Goal: Task Accomplishment & Management: Complete application form

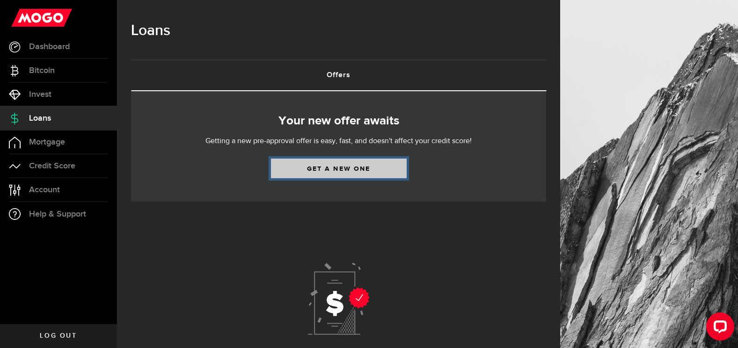
click at [353, 167] on link "Get a new one" at bounding box center [339, 169] width 136 height 20
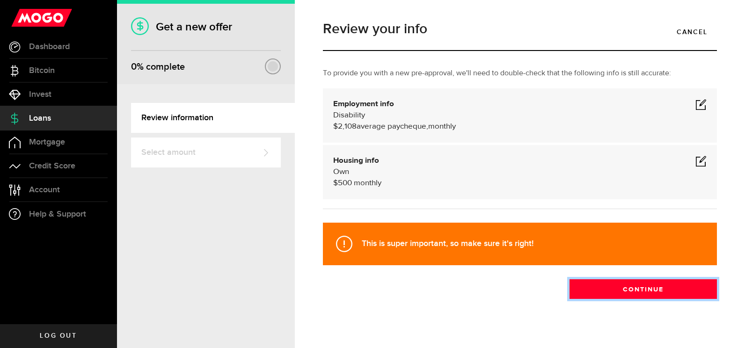
click at [641, 291] on button "Continue" at bounding box center [643, 290] width 147 height 20
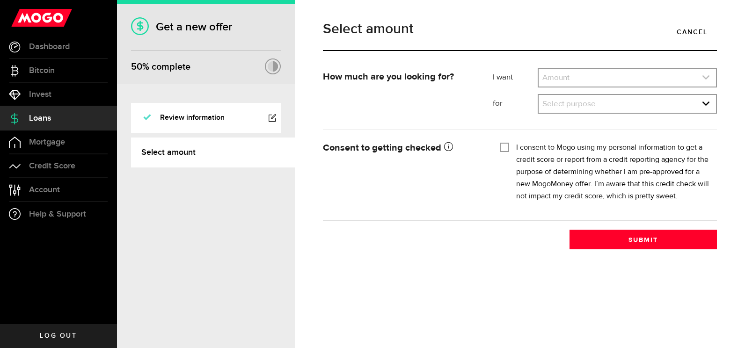
click at [704, 73] on link "expand select" at bounding box center [627, 78] width 177 height 18
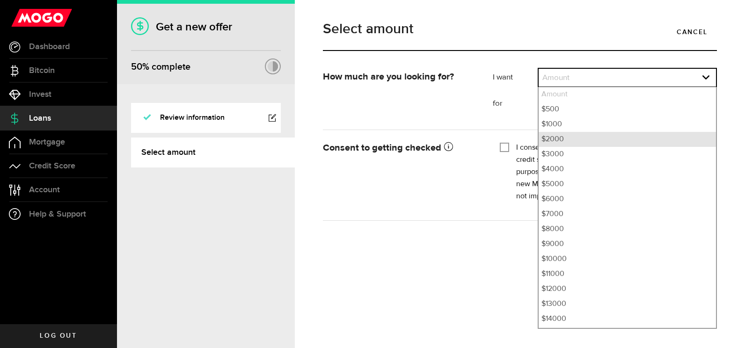
click at [558, 140] on li "$2000" at bounding box center [627, 139] width 177 height 15
select select "2000"
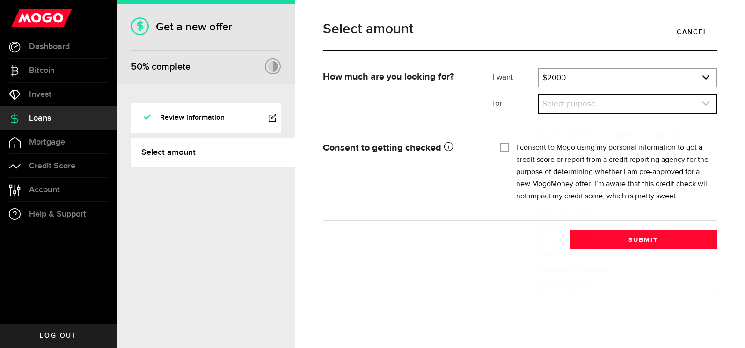
click at [708, 104] on use "expand select" at bounding box center [706, 104] width 7 height 4
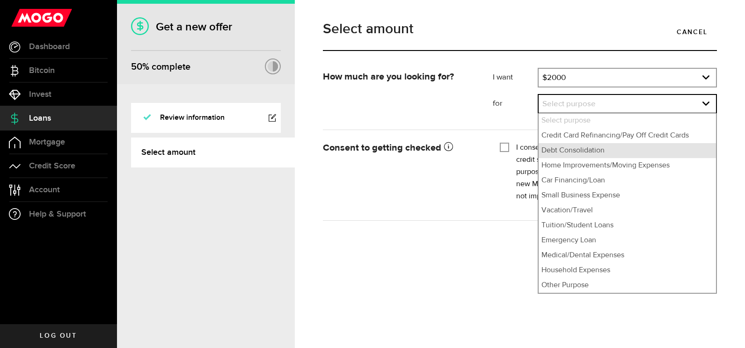
click at [597, 152] on li "Debt Consolidation" at bounding box center [627, 150] width 177 height 15
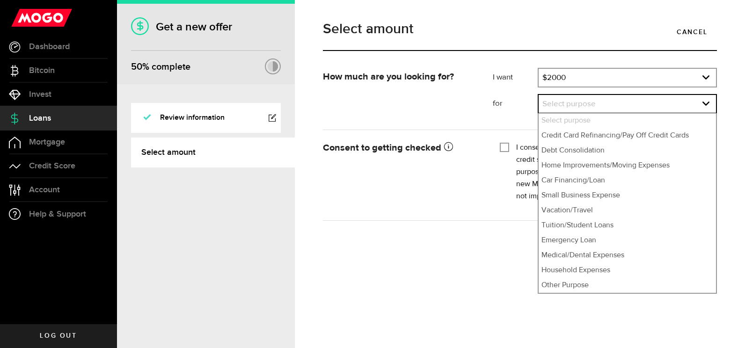
select select "Debt Consolidation"
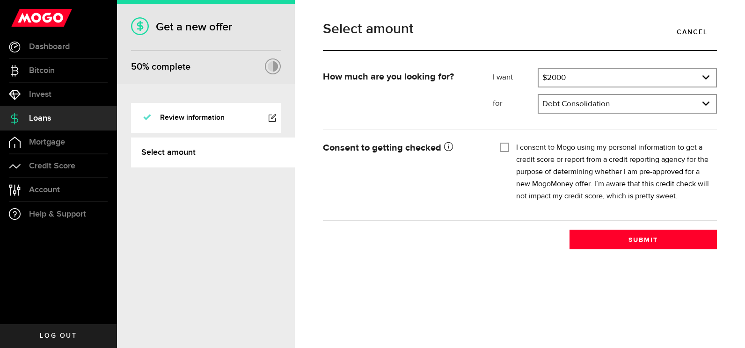
click at [503, 146] on input "I consent to Mogo using my personal information to get a credit score or report…" at bounding box center [504, 146] width 9 height 9
checkbox input "true"
click at [707, 75] on icon "expand select" at bounding box center [706, 78] width 8 height 8
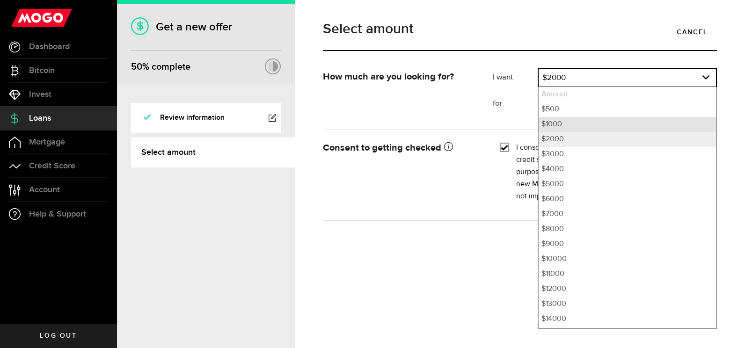
click at [567, 123] on li "$1000" at bounding box center [627, 124] width 177 height 15
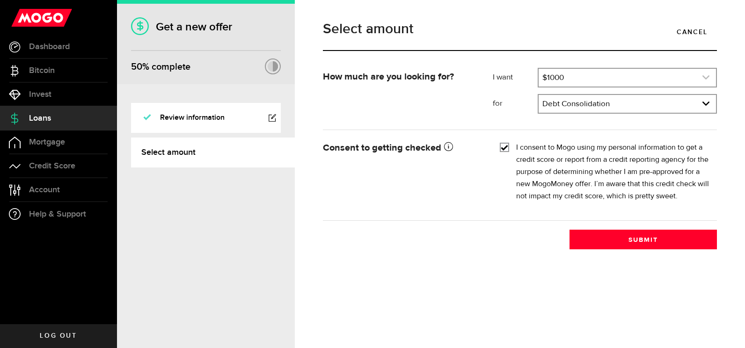
click at [710, 77] on link "expand select" at bounding box center [627, 78] width 177 height 18
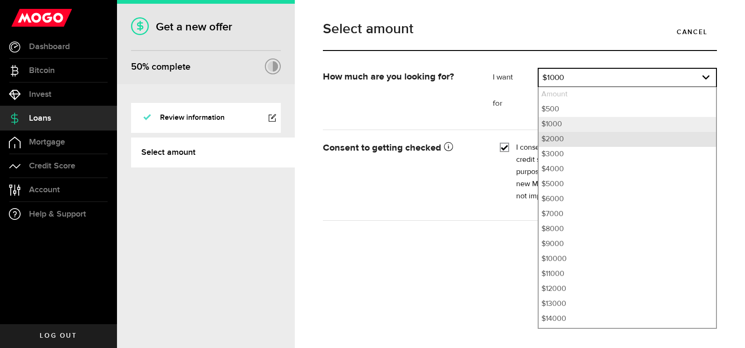
click at [560, 142] on li "$2000" at bounding box center [627, 139] width 177 height 15
select select "2000"
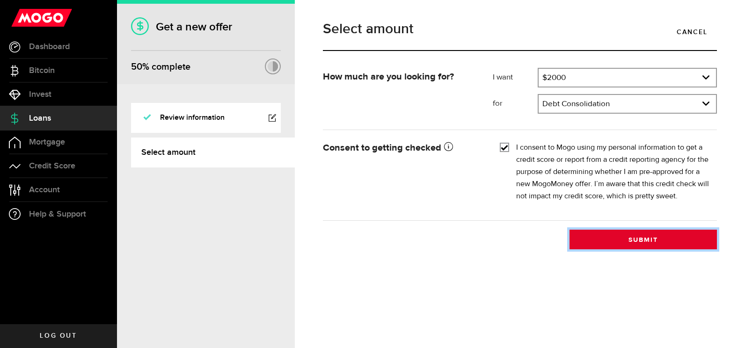
click at [646, 236] on button "Submit" at bounding box center [643, 240] width 147 height 20
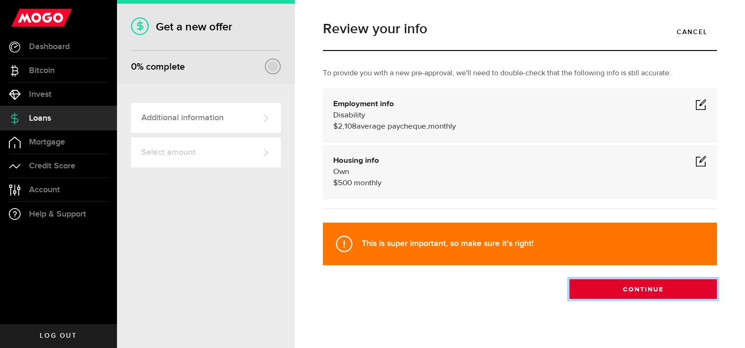
click at [629, 287] on button "Continue" at bounding box center [643, 290] width 147 height 20
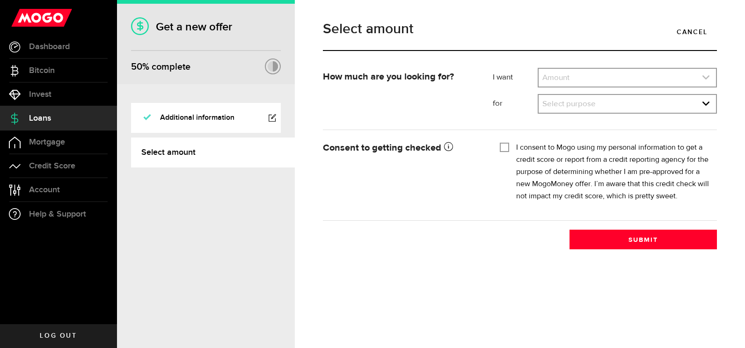
click at [705, 76] on icon "expand select" at bounding box center [706, 78] width 8 height 8
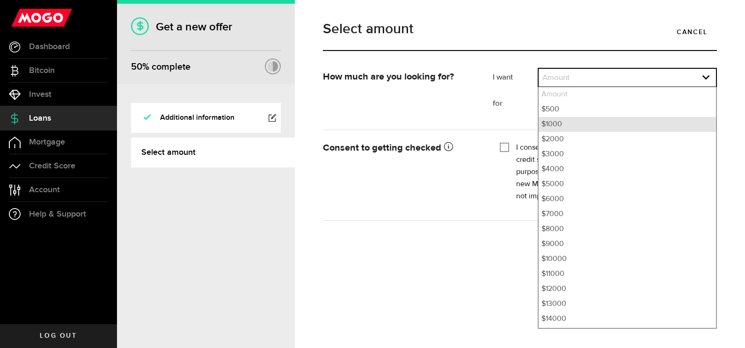
click at [562, 122] on li "$1000" at bounding box center [627, 124] width 177 height 15
select select "1000"
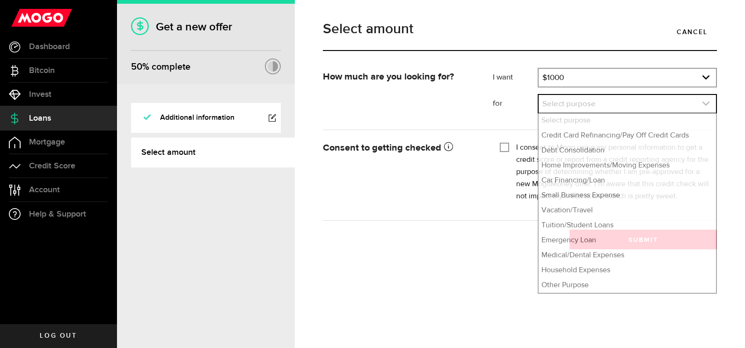
click at [705, 100] on icon "expand select" at bounding box center [706, 104] width 8 height 8
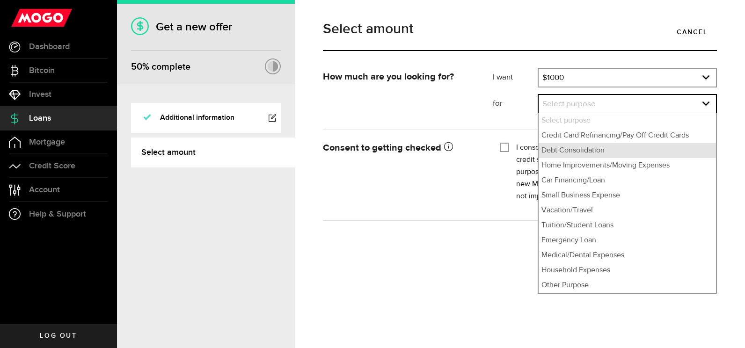
click at [586, 153] on li "Debt Consolidation" at bounding box center [627, 150] width 177 height 15
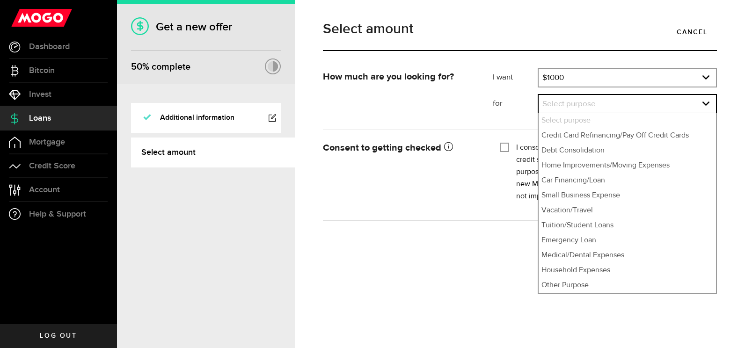
select select "Debt Consolidation"
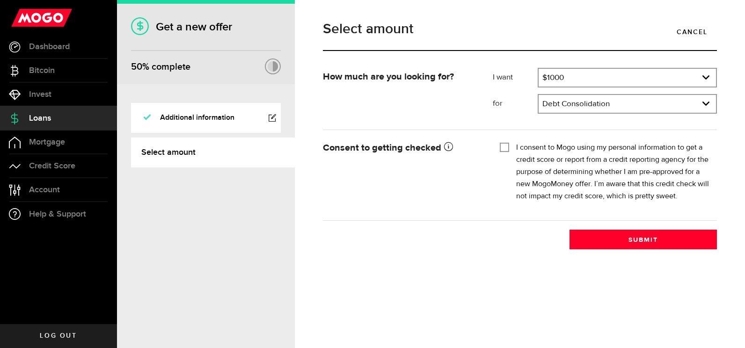
click at [507, 147] on input "I consent to Mogo using my personal information to get a credit score or report…" at bounding box center [504, 146] width 9 height 9
checkbox input "true"
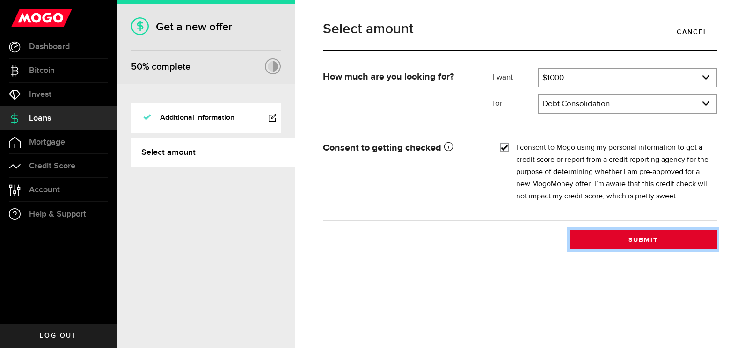
click at [641, 238] on button "Submit" at bounding box center [643, 240] width 147 height 20
